Goal: Task Accomplishment & Management: Use online tool/utility

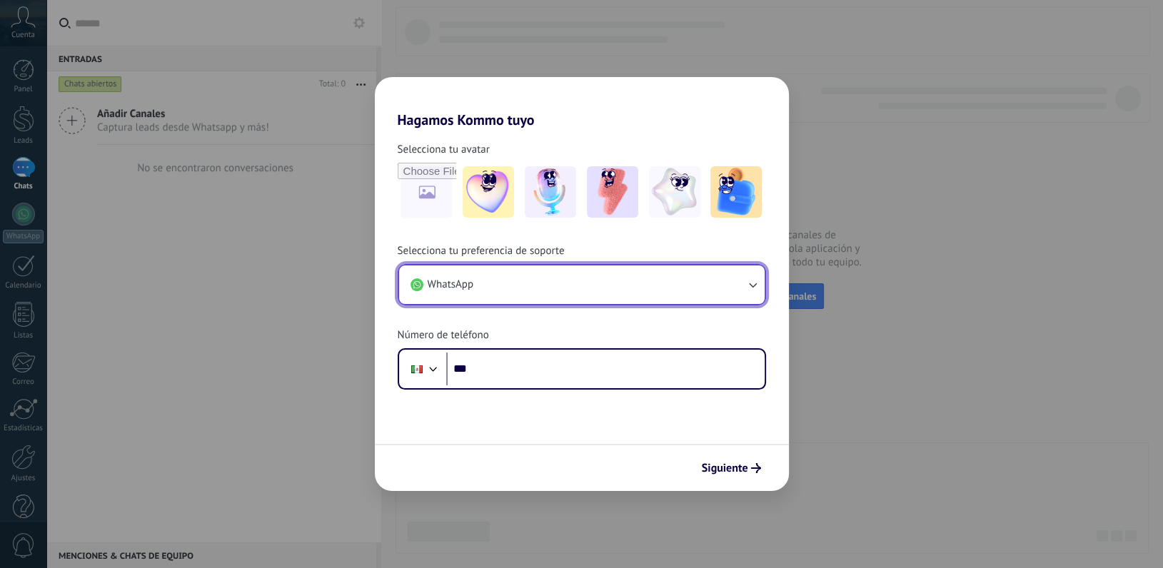
click at [533, 286] on button "WhatsApp" at bounding box center [582, 285] width 366 height 39
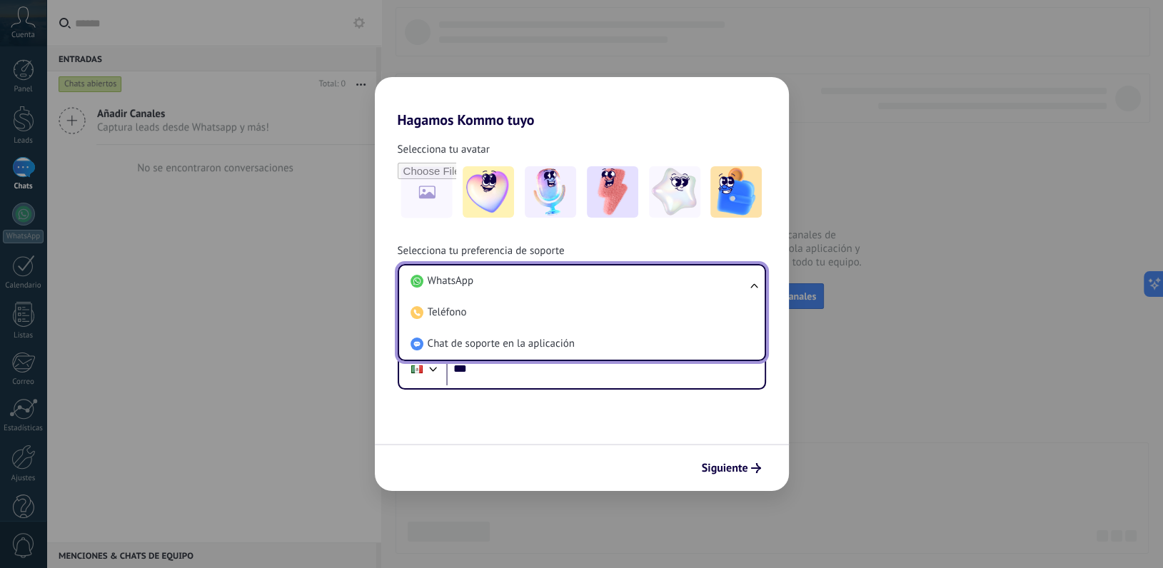
click at [533, 286] on li "WhatsApp" at bounding box center [579, 281] width 349 height 31
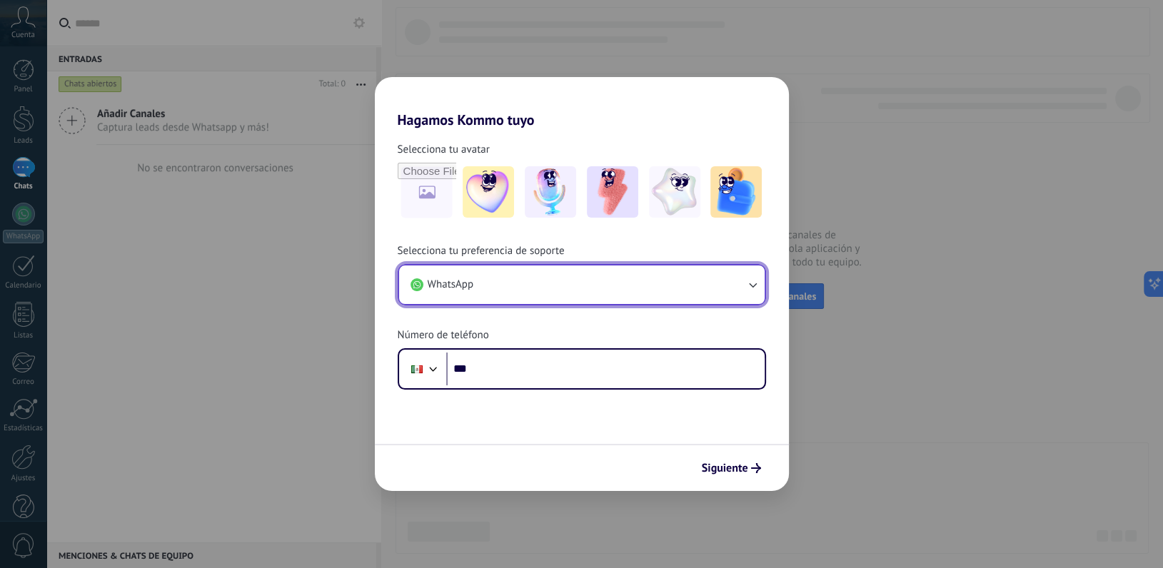
click at [532, 286] on button "WhatsApp" at bounding box center [582, 285] width 366 height 39
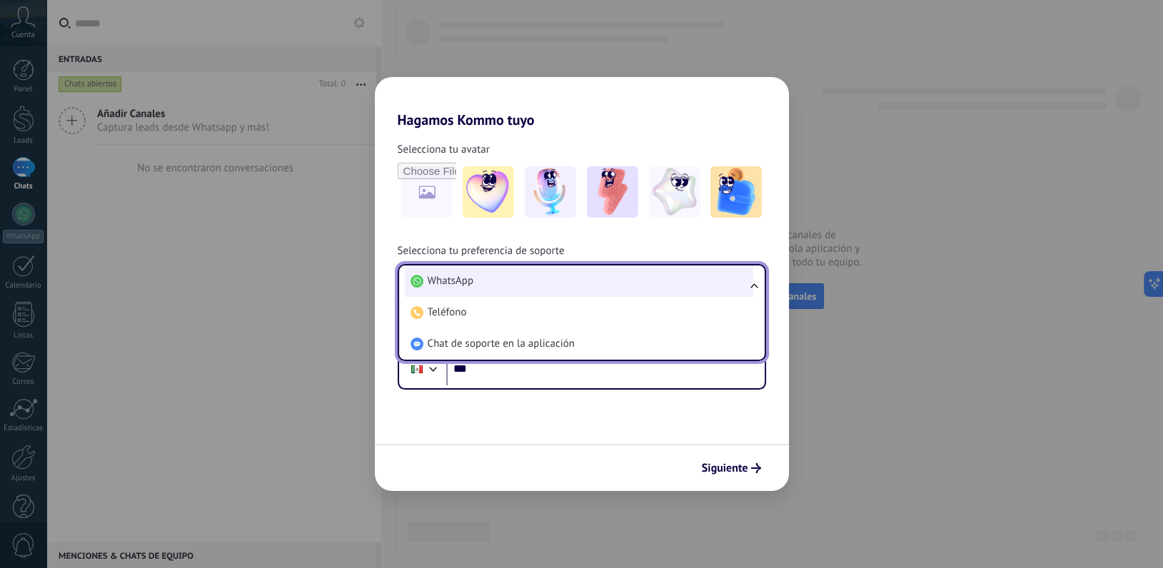
click at [520, 281] on li "WhatsApp" at bounding box center [579, 281] width 349 height 31
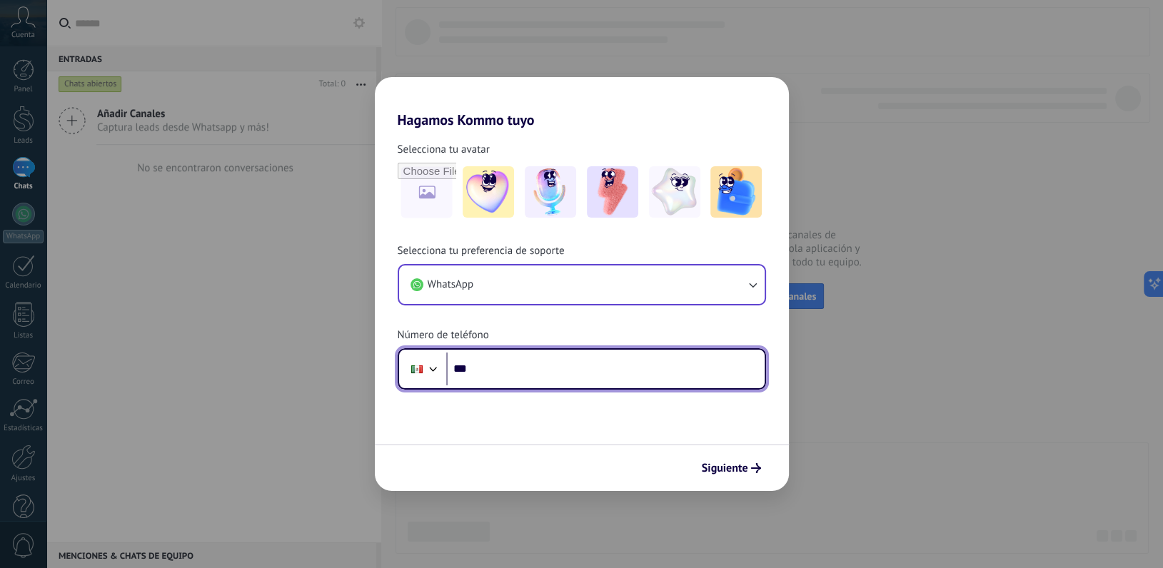
click at [506, 366] on input "***" at bounding box center [605, 369] width 319 height 33
click at [489, 371] on input "**********" at bounding box center [605, 369] width 319 height 33
type input "**********"
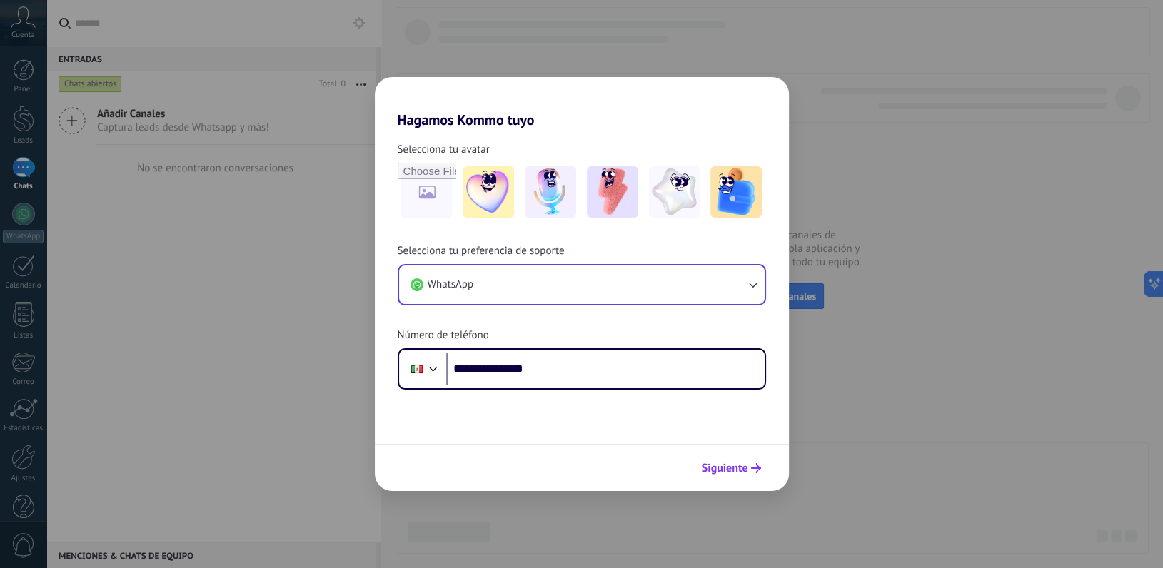
click at [723, 473] on span "Siguiente" at bounding box center [725, 468] width 46 height 10
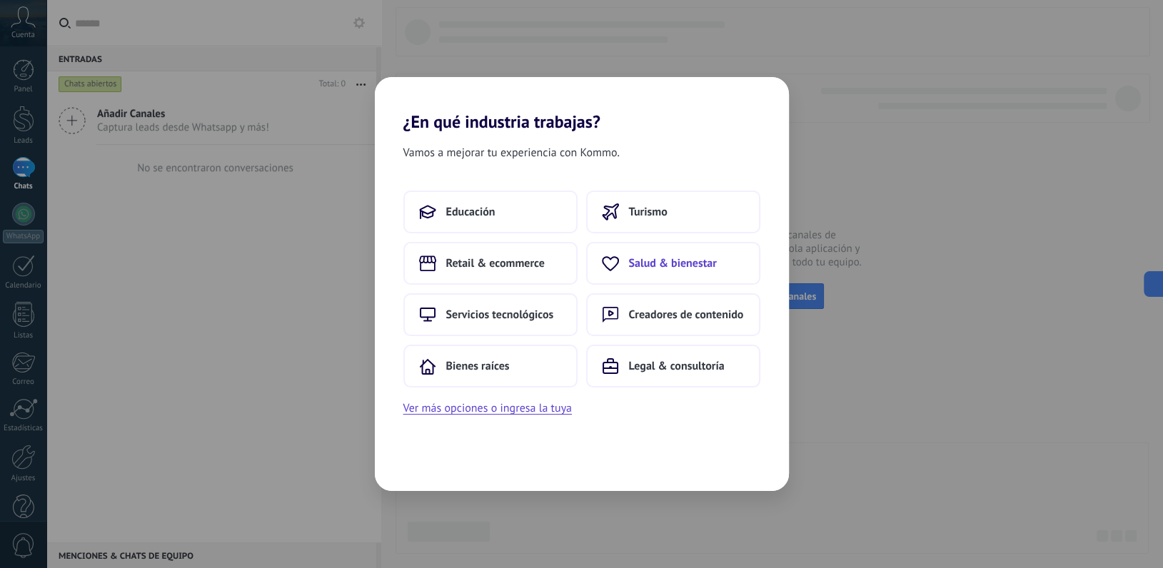
click at [665, 268] on span "Salud & bienestar" at bounding box center [673, 263] width 88 height 14
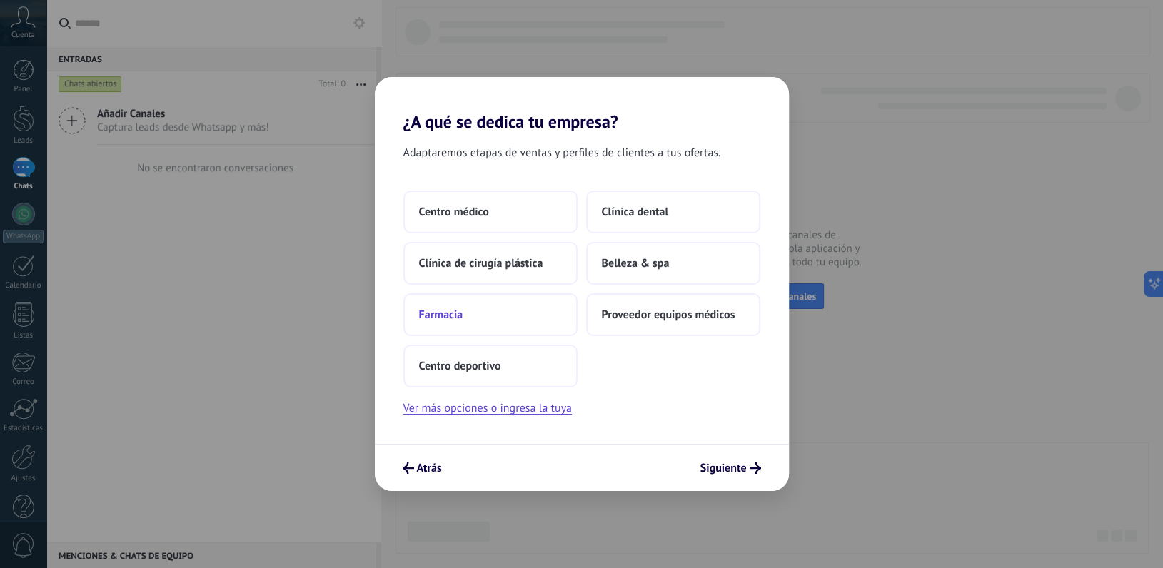
click at [493, 309] on button "Farmacia" at bounding box center [490, 315] width 174 height 43
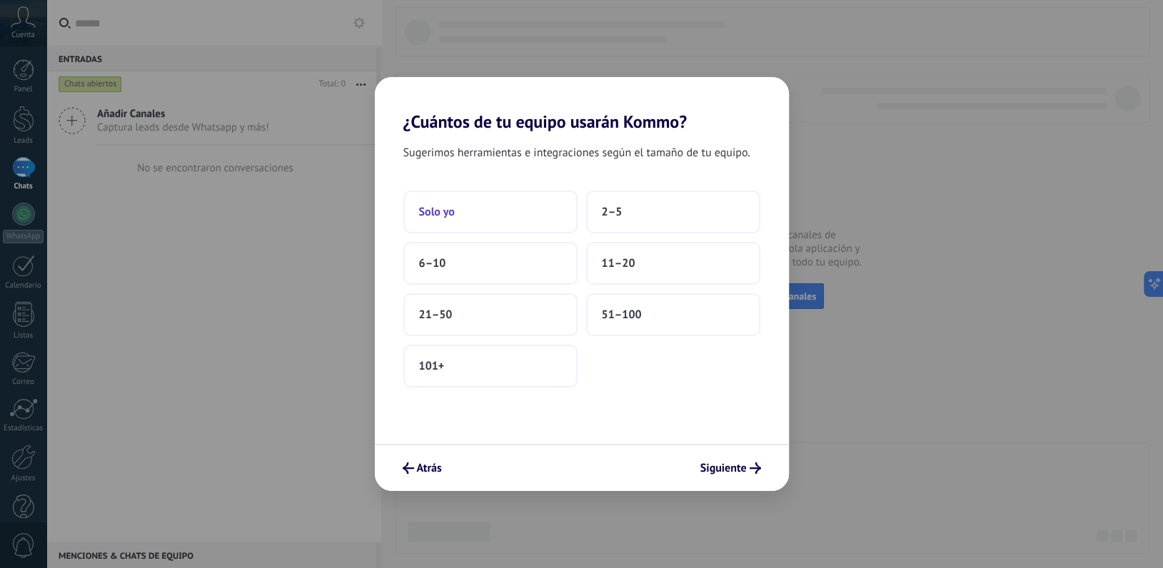
click at [506, 218] on button "Solo yo" at bounding box center [490, 212] width 174 height 43
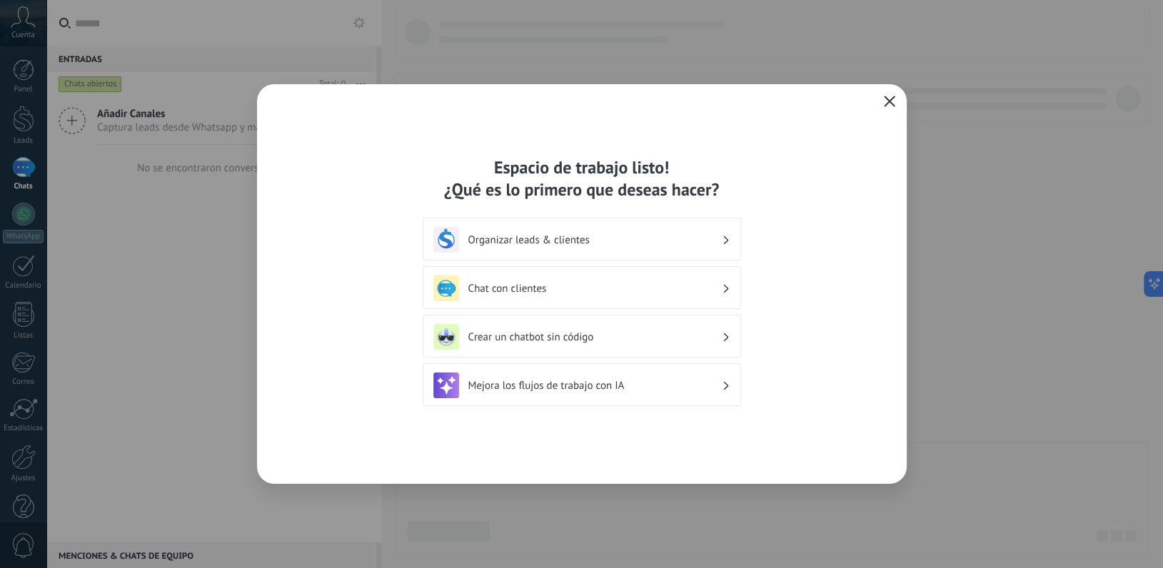
click at [727, 289] on icon at bounding box center [725, 288] width 5 height 9
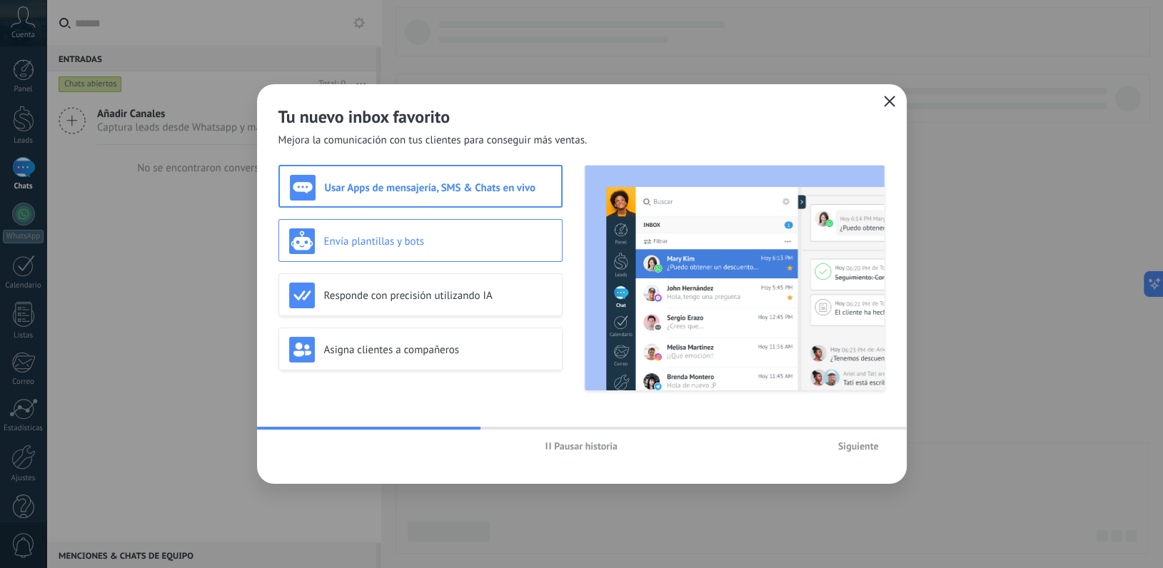
click at [471, 242] on h3 "Envía plantillas y bots" at bounding box center [438, 242] width 228 height 14
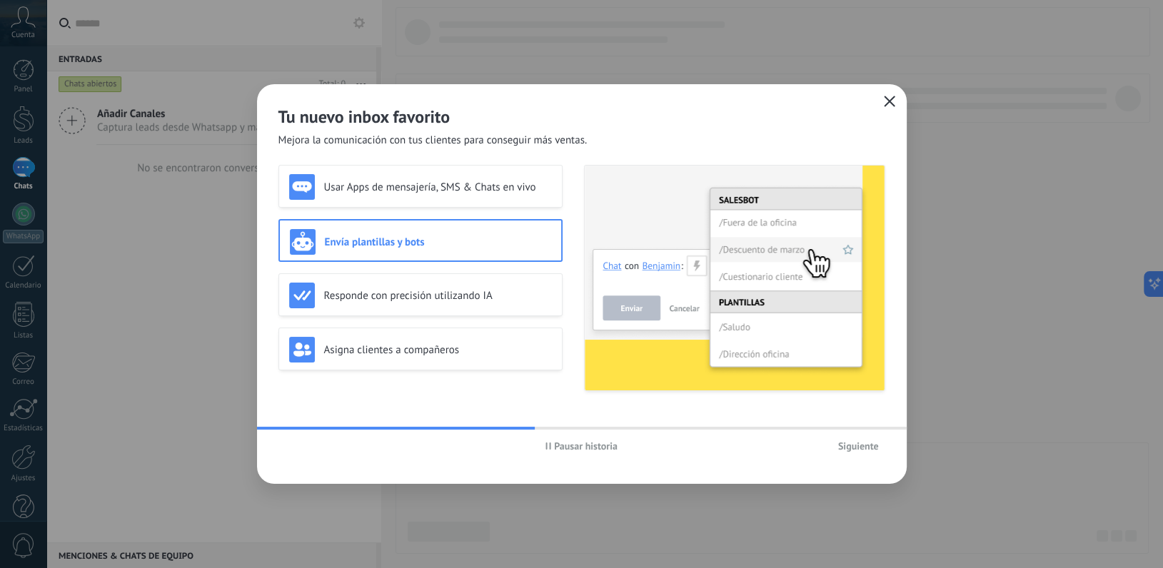
click at [467, 271] on div "Usar Apps de mensajería, SMS & Chats en vivo Envía plantillas y bots Responde c…" at bounding box center [421, 278] width 284 height 226
click at [466, 282] on div "Responde con precisión utilizando IA" at bounding box center [421, 295] width 284 height 43
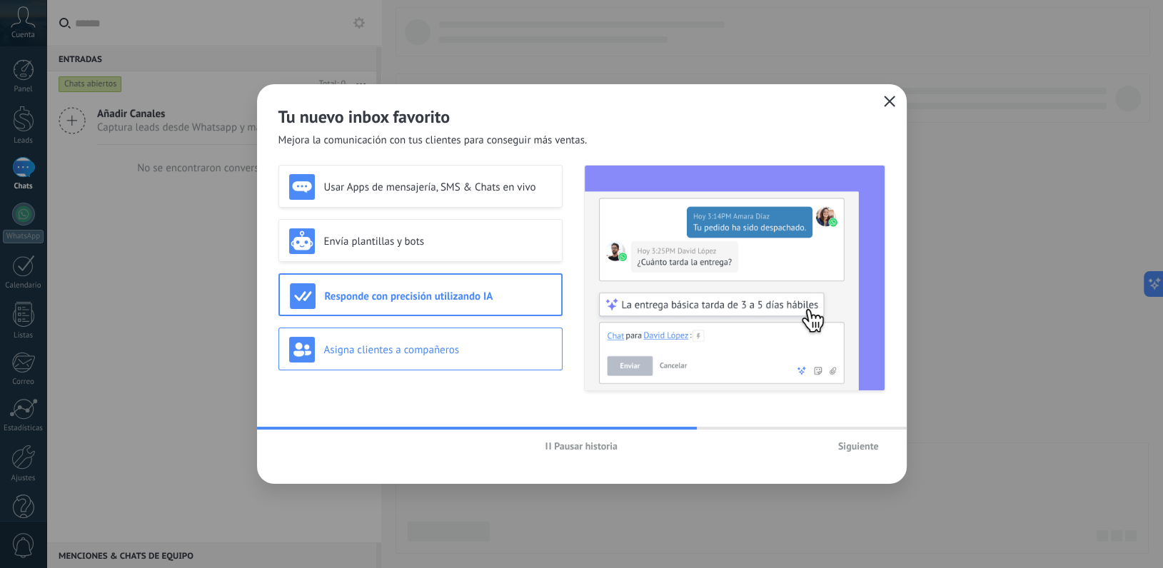
click at [511, 358] on div "Asigna clientes a compañeros" at bounding box center [420, 350] width 263 height 26
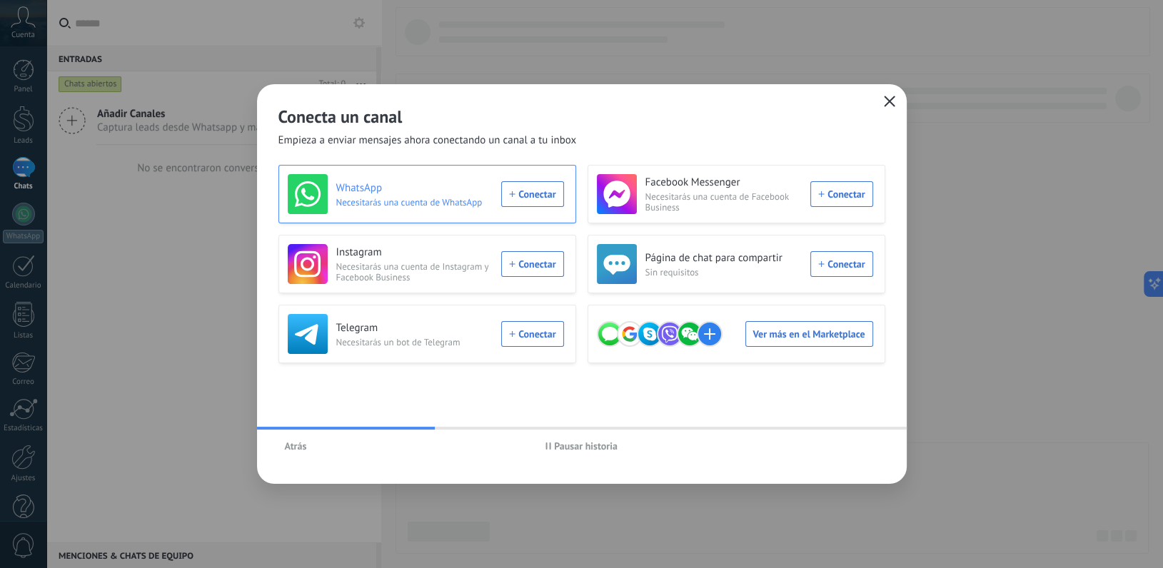
click at [535, 197] on div "WhatsApp Necesitarás una cuenta de WhatsApp Conectar" at bounding box center [426, 194] width 276 height 40
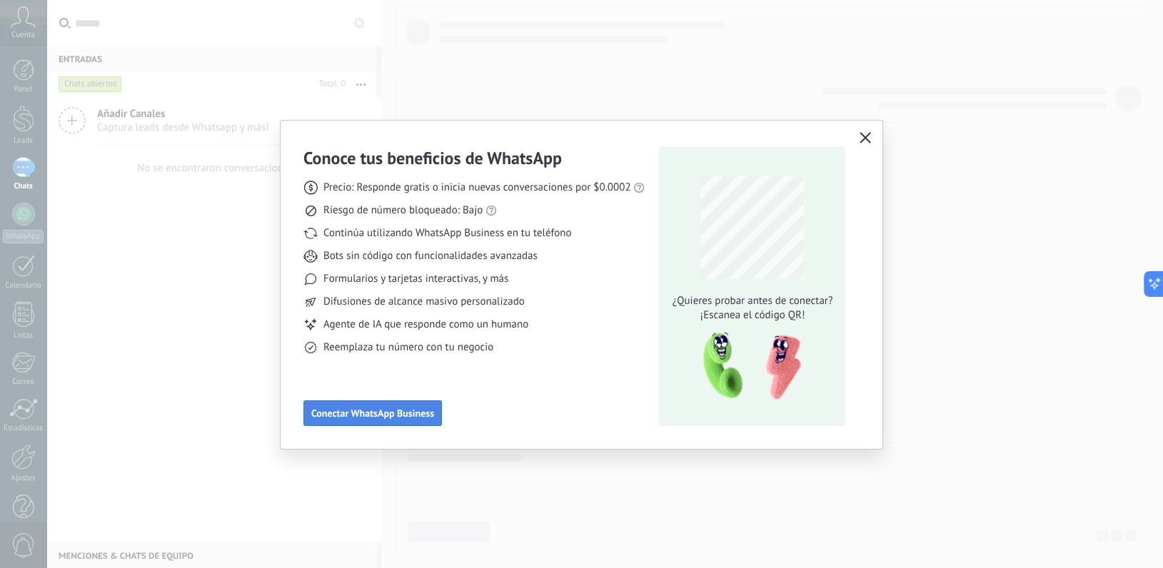
click at [413, 411] on span "Conectar WhatsApp Business" at bounding box center [372, 413] width 123 height 10
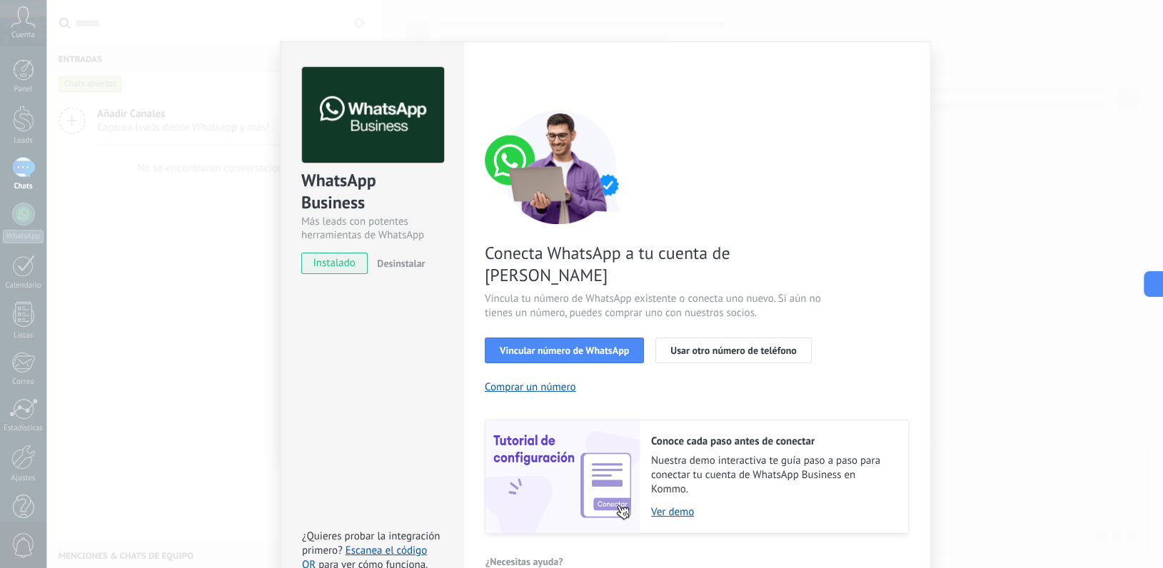
scroll to position [39, 0]
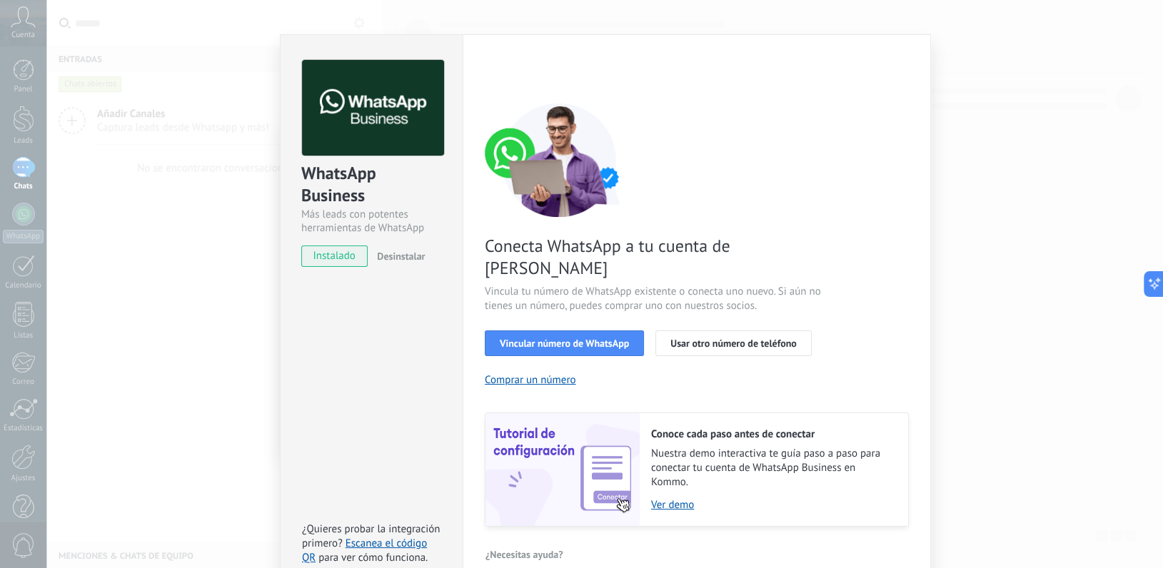
drag, startPoint x: 659, startPoint y: 481, endPoint x: 665, endPoint y: 493, distance: 13.4
click at [665, 493] on div "Conoce cada paso antes de conectar Nuestra demo interactiva te guía paso a paso…" at bounding box center [774, 469] width 269 height 113
click at [665, 498] on link "Ver demo" at bounding box center [772, 505] width 243 height 14
click at [596, 339] on span "Vincular número de WhatsApp" at bounding box center [564, 344] width 129 height 10
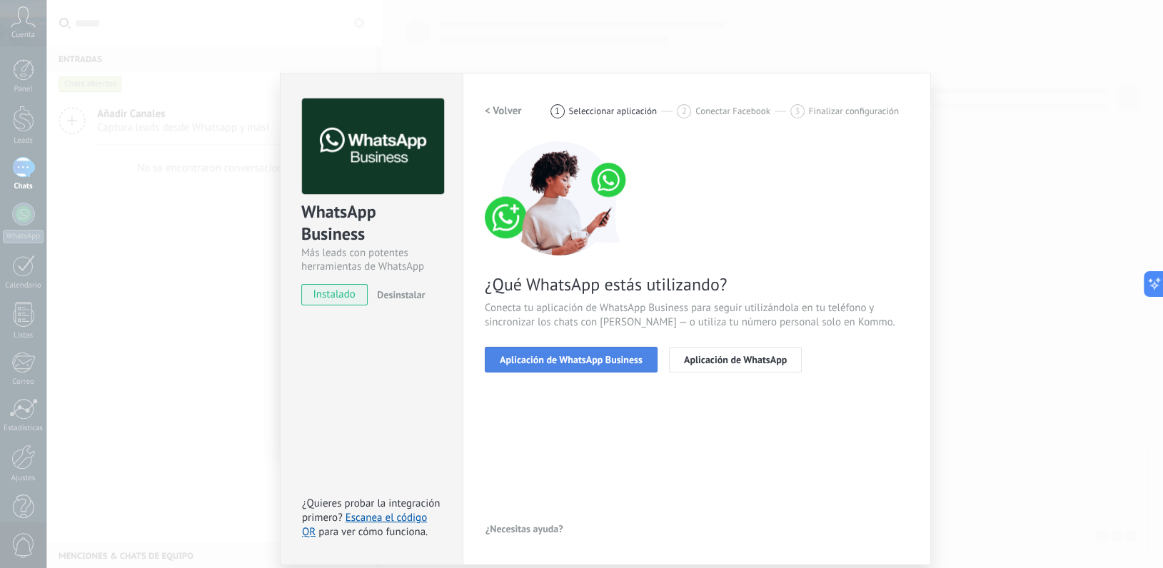
click at [598, 366] on button "Aplicación de WhatsApp Business" at bounding box center [571, 360] width 173 height 26
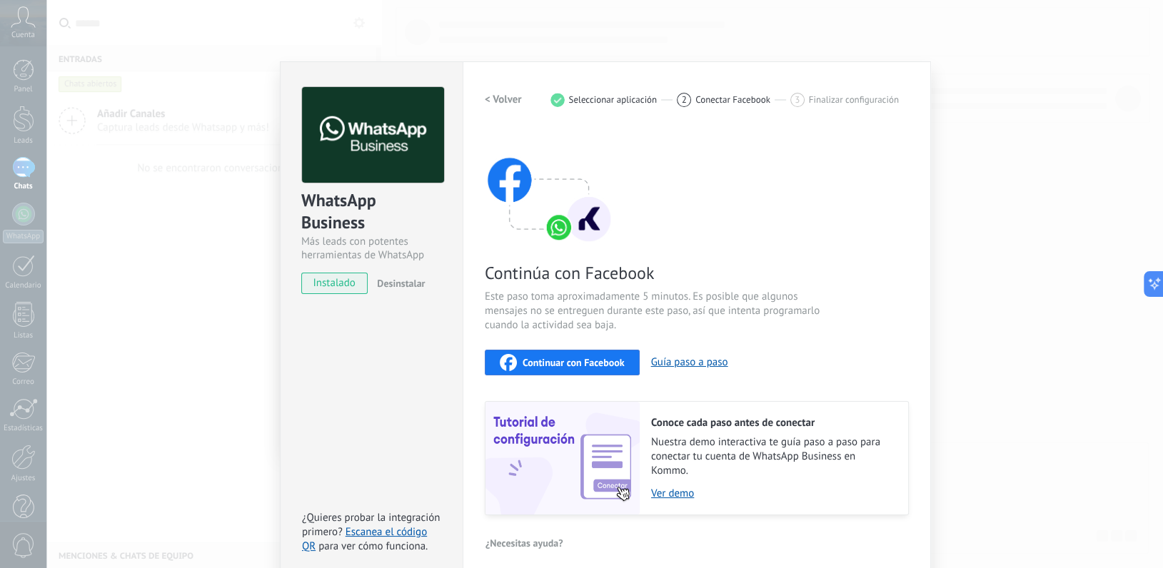
scroll to position [21, 0]
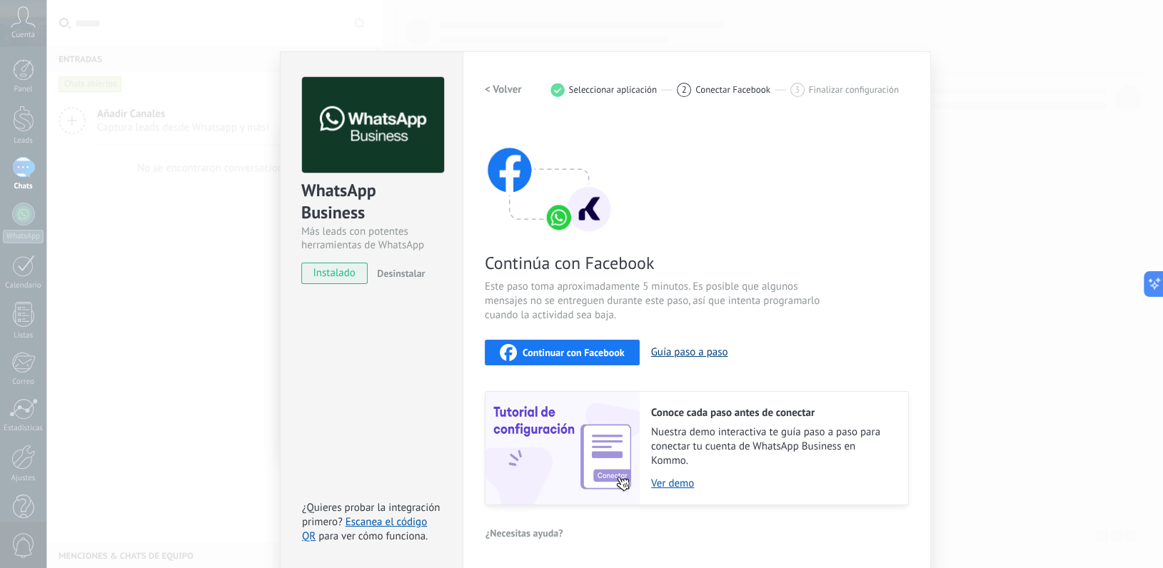
click at [711, 347] on button "Guía paso a paso" at bounding box center [689, 353] width 77 height 14
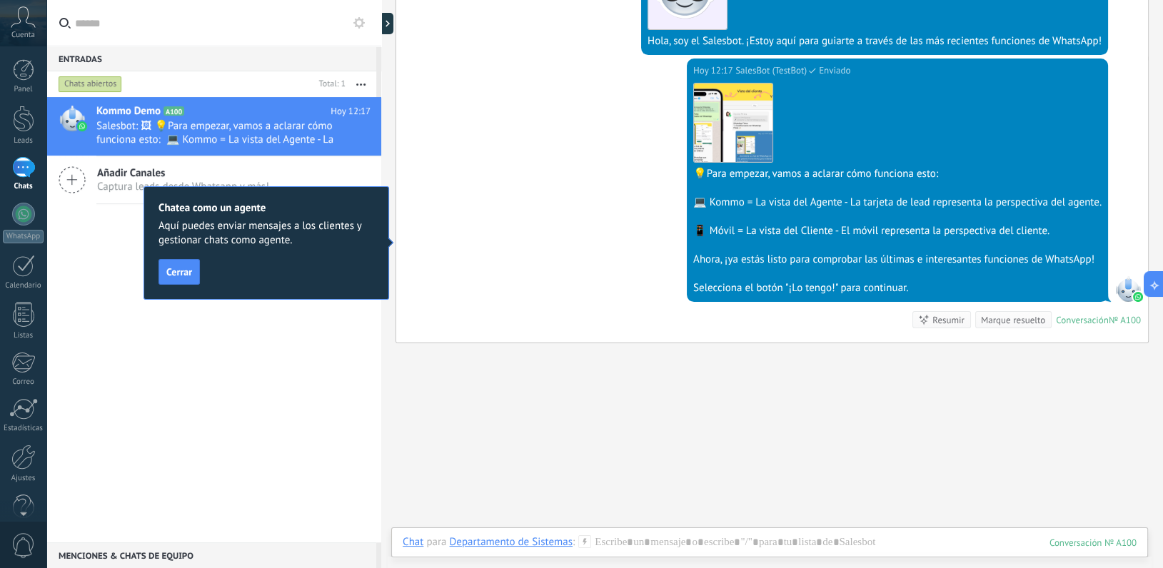
scroll to position [376, 0]
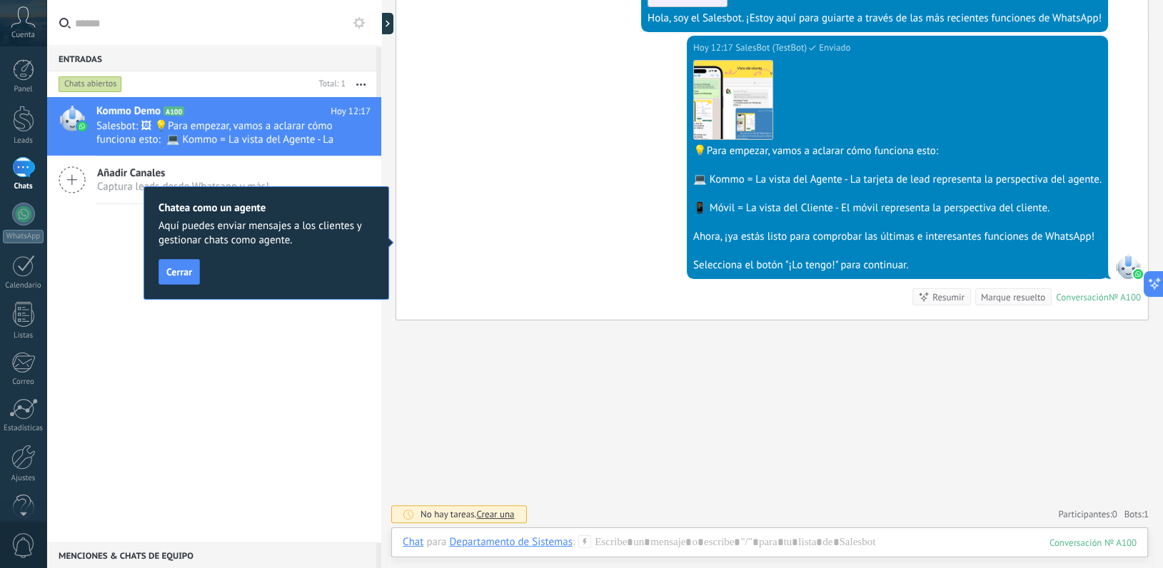
click at [932, 334] on div "Buscar Carga más [DATE] [DATE] Creación: 2 eventos Expandir [DATE] 12:09 Depart…" at bounding box center [772, 97] width 782 height 946
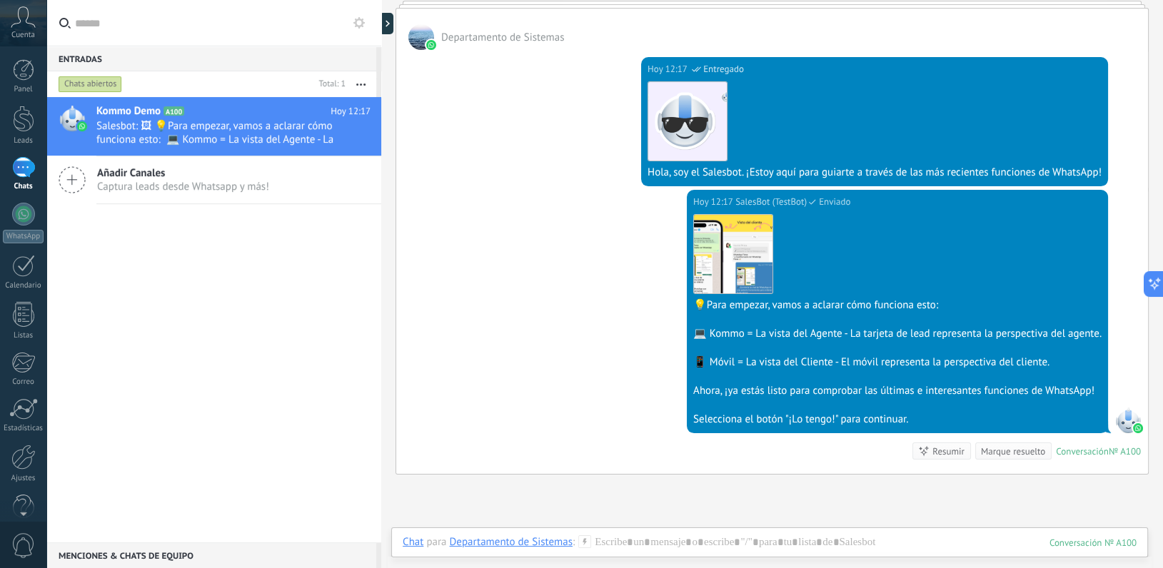
scroll to position [162, 0]
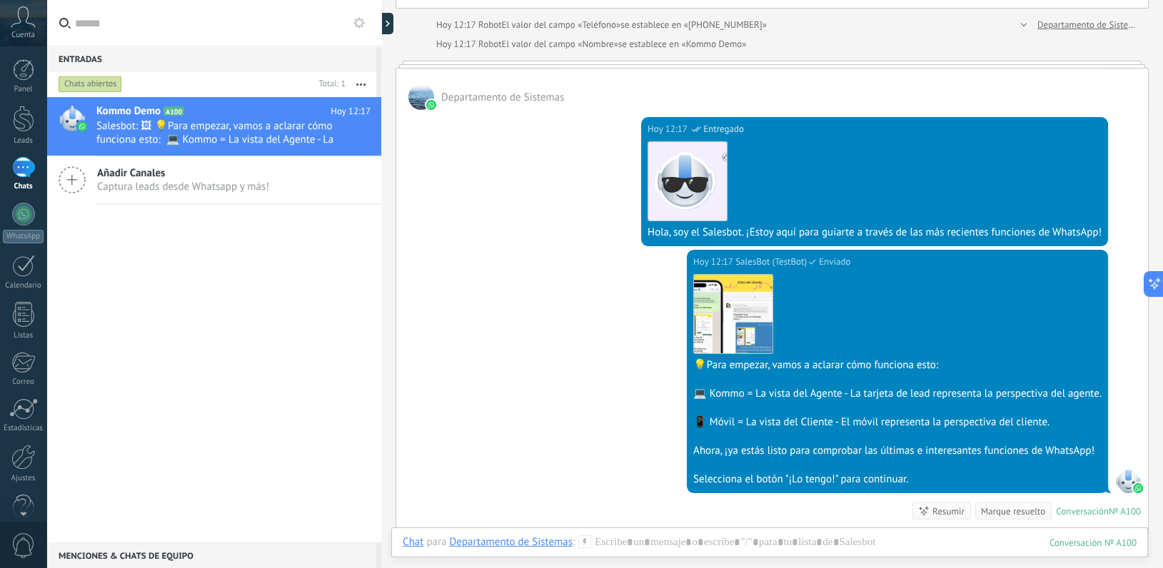
click at [142, 178] on span "Añadir Canales" at bounding box center [183, 173] width 172 height 14
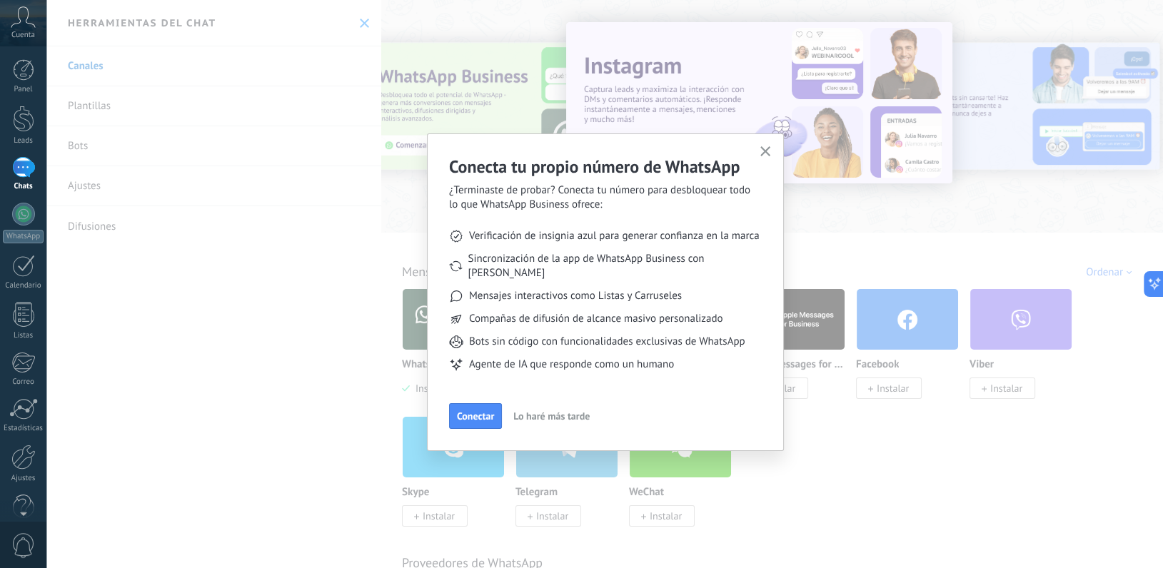
drag, startPoint x: 477, startPoint y: 396, endPoint x: 555, endPoint y: 408, distance: 78.8
click at [555, 408] on div "Conectar Lo haré más tarde" at bounding box center [605, 416] width 313 height 26
click at [468, 411] on span "Conectar" at bounding box center [475, 416] width 37 height 10
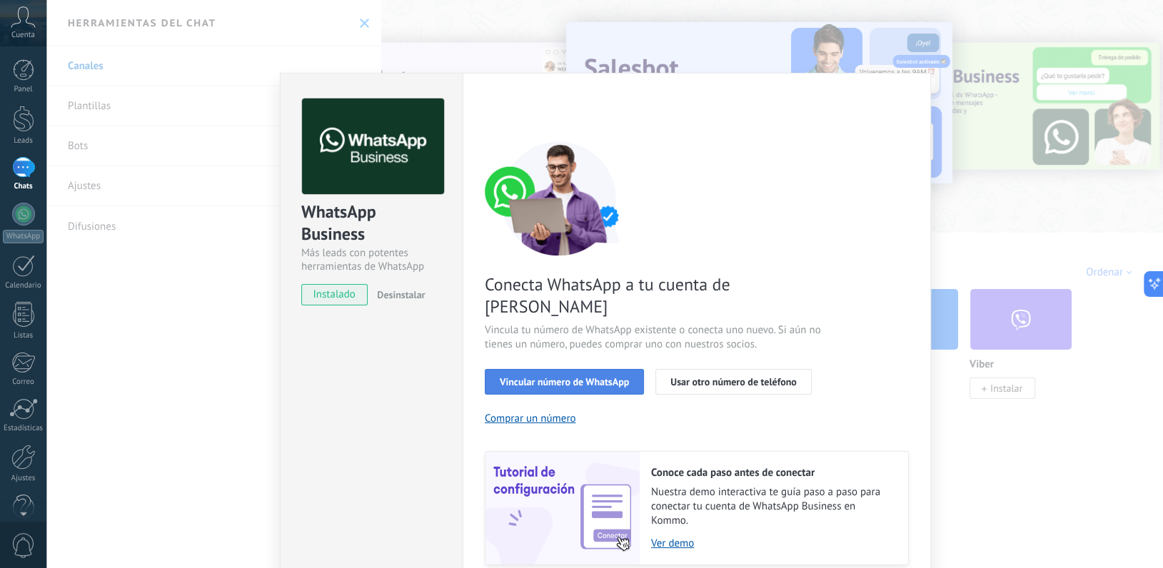
click at [594, 369] on button "Vincular número de WhatsApp" at bounding box center [564, 382] width 159 height 26
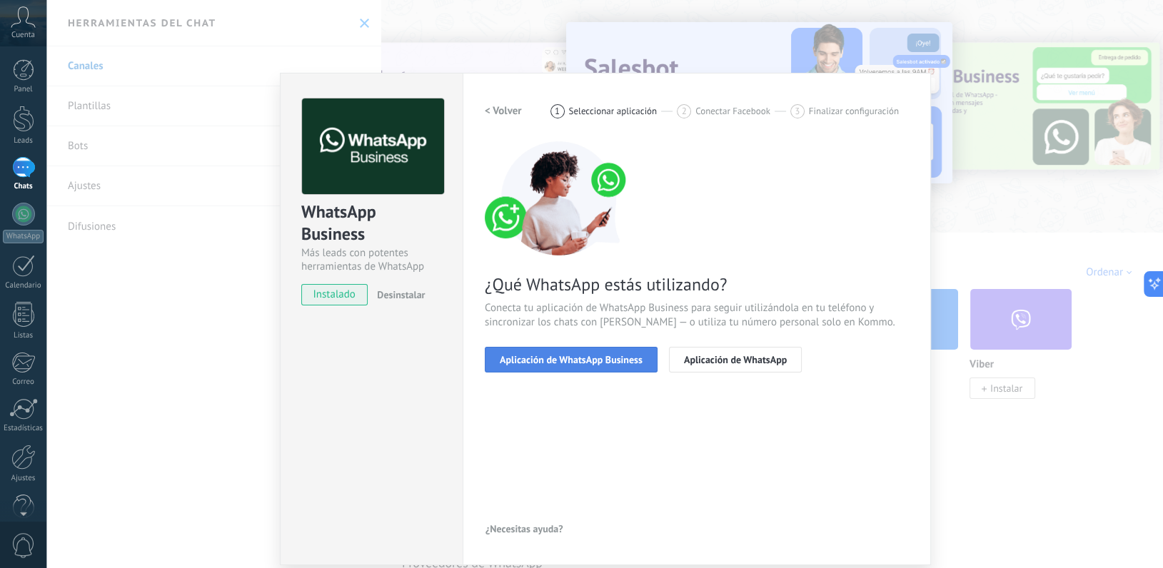
click at [636, 362] on span "Aplicación de WhatsApp Business" at bounding box center [571, 360] width 143 height 10
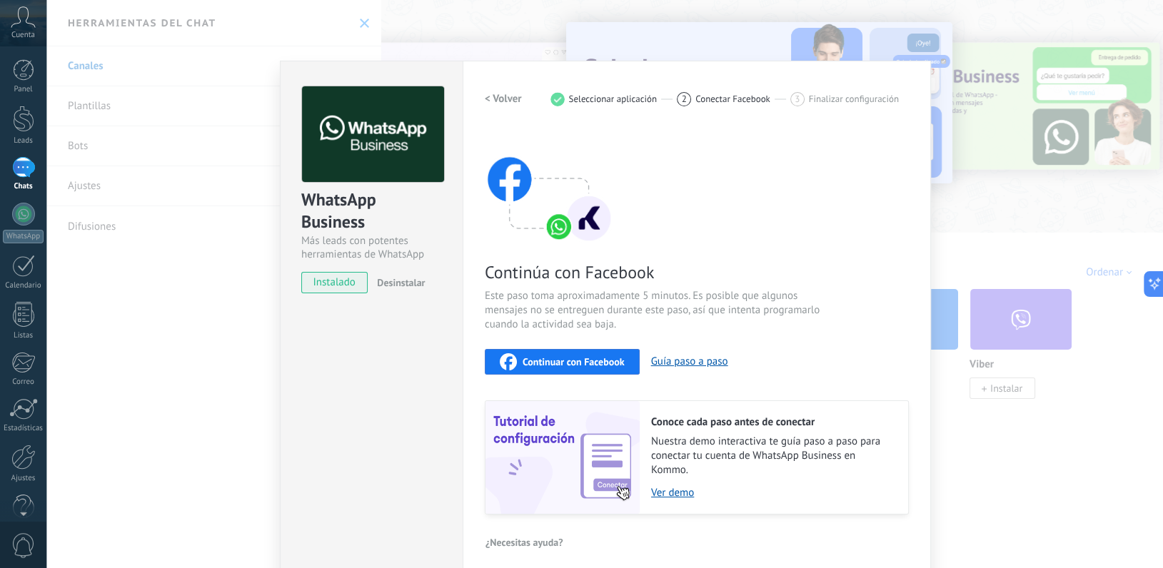
scroll to position [21, 0]
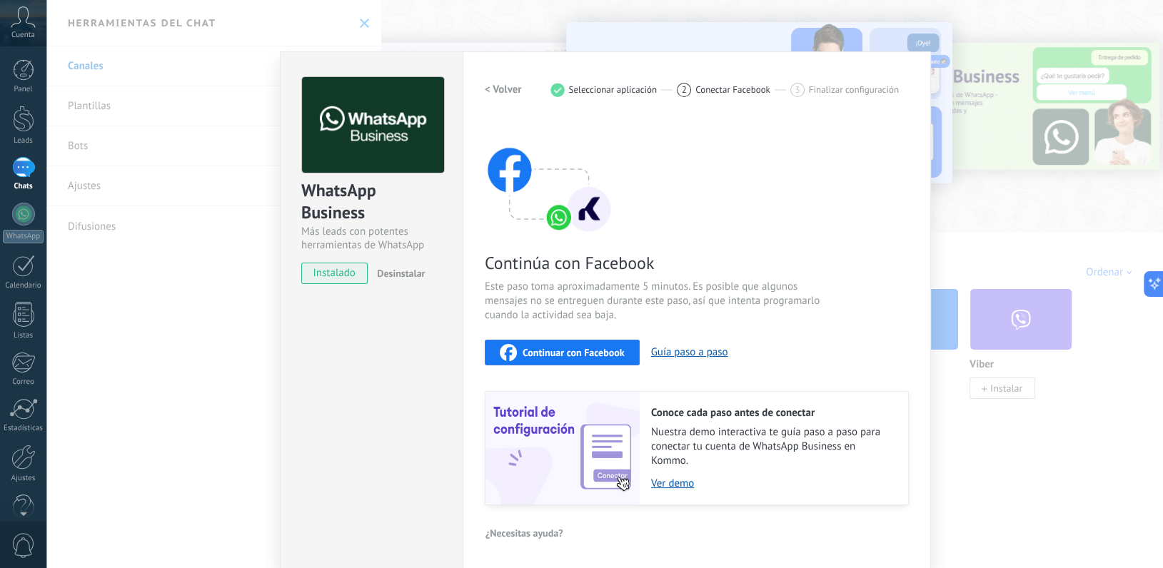
click at [596, 355] on span "Continuar con Facebook" at bounding box center [574, 353] width 102 height 10
